Goal: Task Accomplishment & Management: Manage account settings

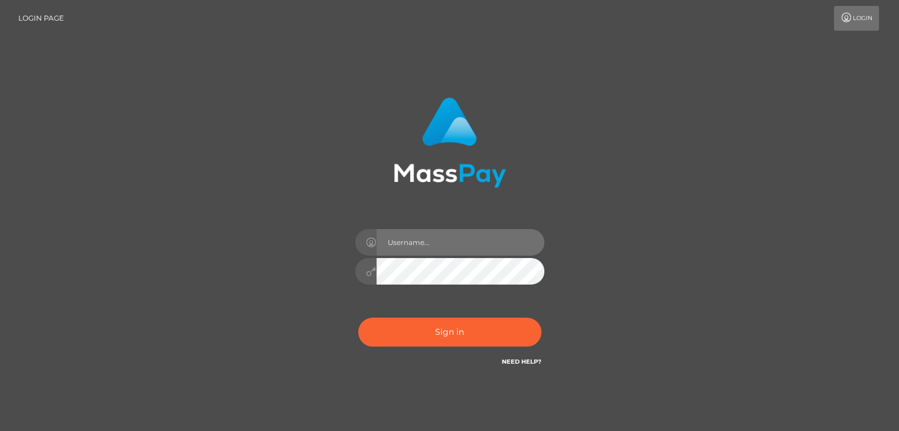
click at [437, 251] on input "text" at bounding box center [460, 242] width 168 height 27
type input "[EMAIL_ADDRESS][DOMAIN_NAME]"
click at [358, 318] on button "Sign in" at bounding box center [449, 332] width 183 height 29
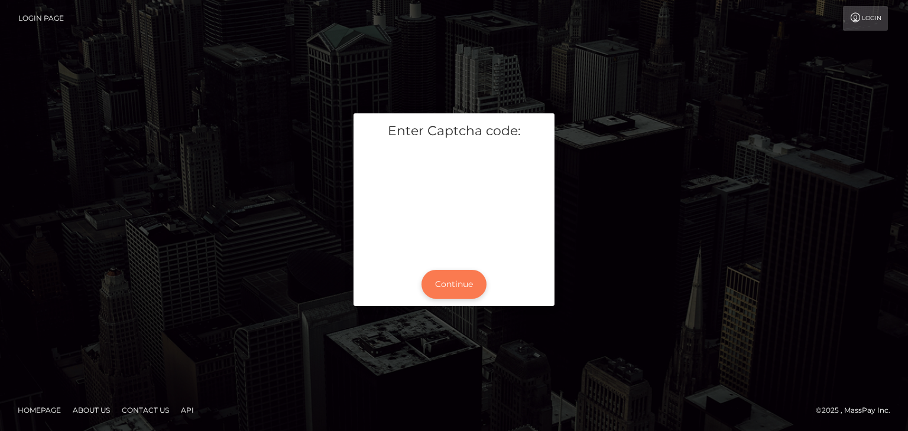
click at [462, 284] on button "Continue" at bounding box center [453, 284] width 65 height 29
